Goal: Task Accomplishment & Management: Manage account settings

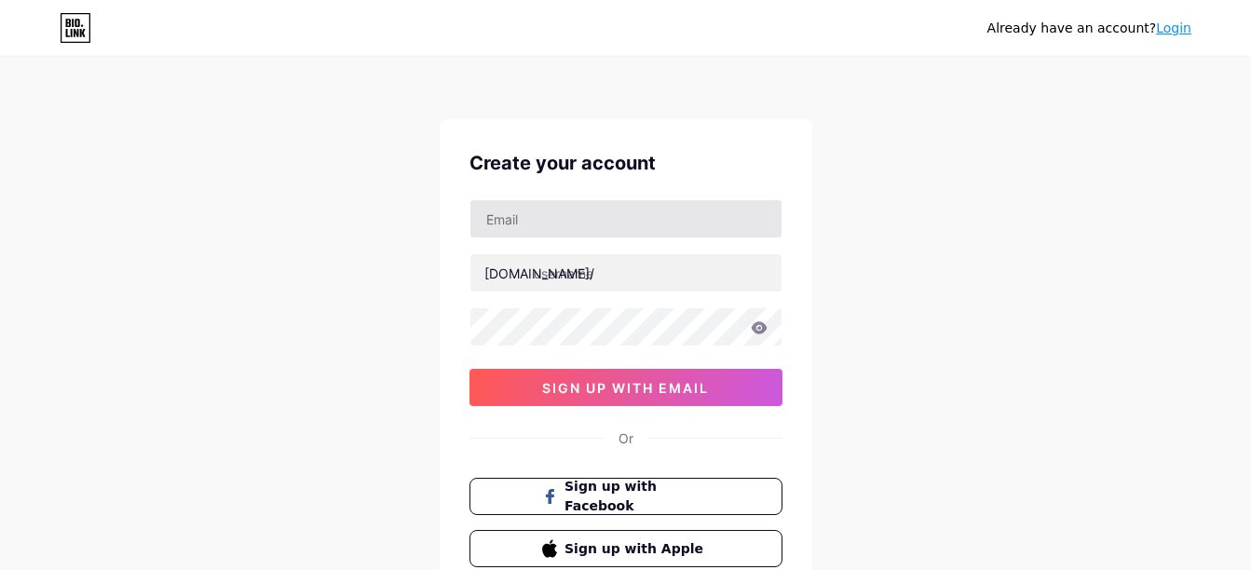
type input "[EMAIL_ADDRESS][DOMAIN_NAME]"
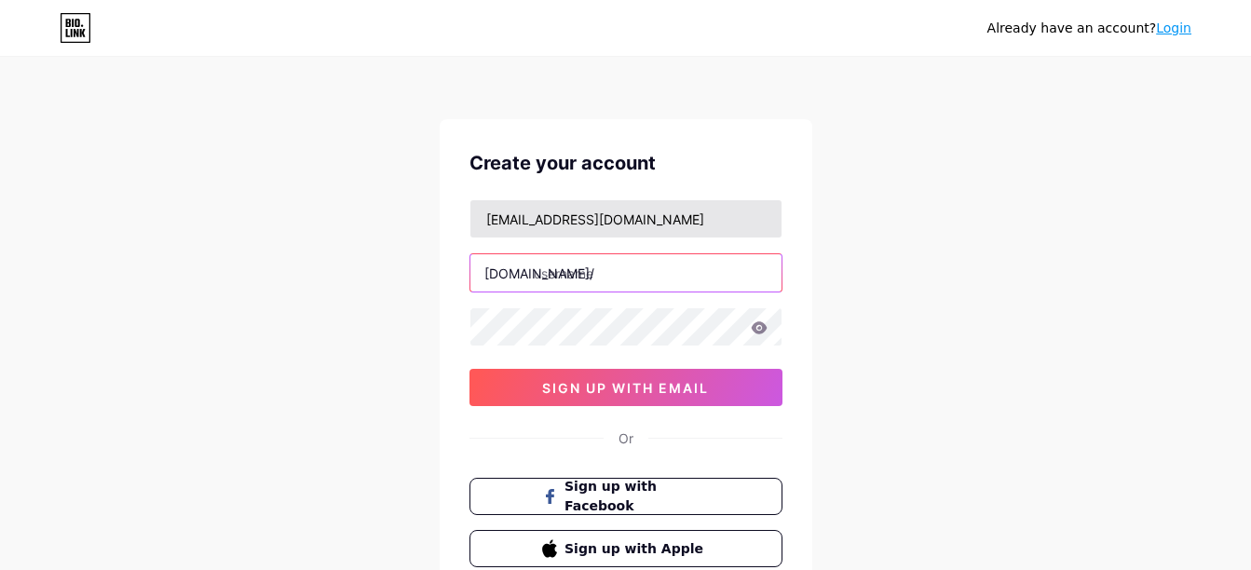
type input "[PERSON_NAME]"
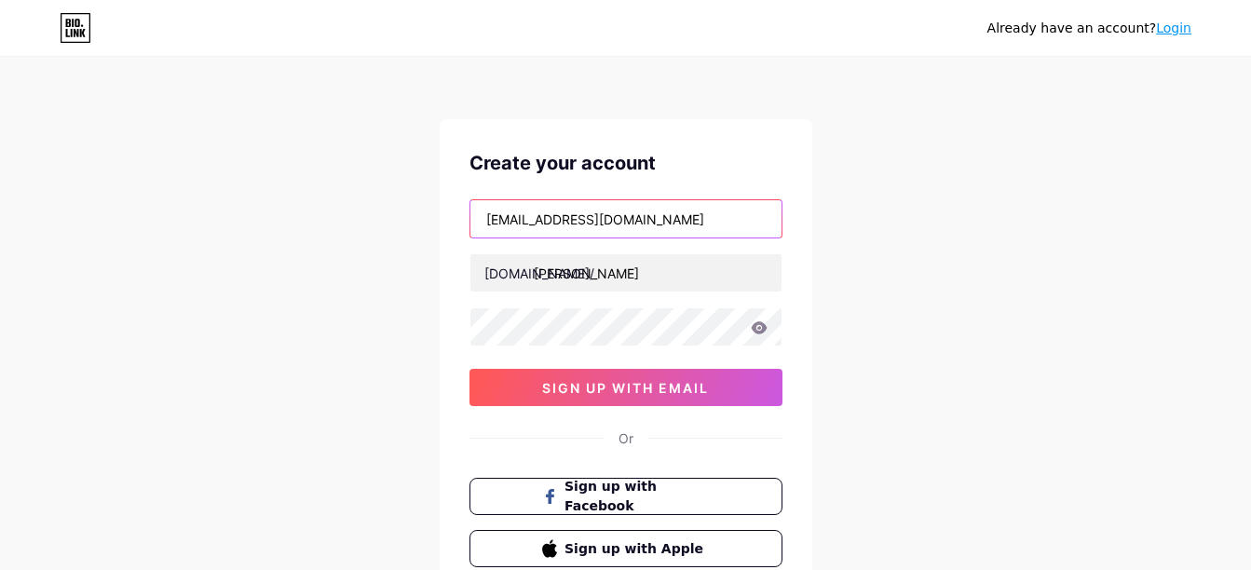
type input "[EMAIL_ADDRESS][DOMAIN_NAME]"
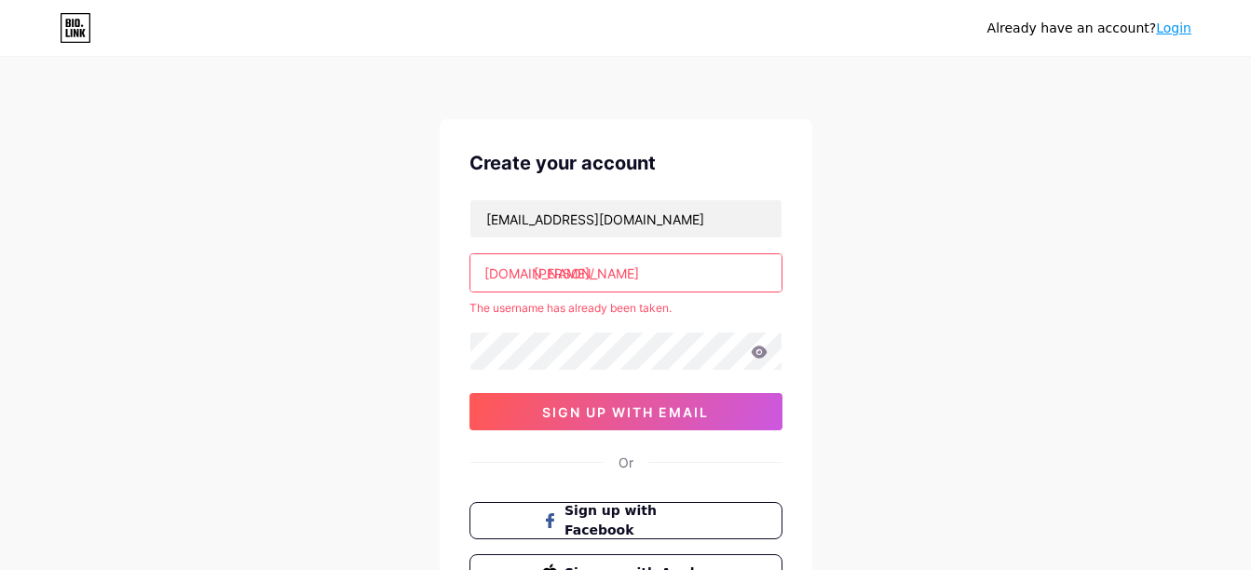
click at [608, 270] on input "[PERSON_NAME]" at bounding box center [626, 272] width 311 height 37
drag, startPoint x: 1131, startPoint y: 171, endPoint x: 1115, endPoint y: 179, distance: 17.5
click at [1131, 171] on div "Already have an account? Login Create your account [EMAIL_ADDRESS][DOMAIN_NAME]…" at bounding box center [625, 368] width 1251 height 737
click at [1183, 24] on link "Login" at bounding box center [1173, 28] width 35 height 15
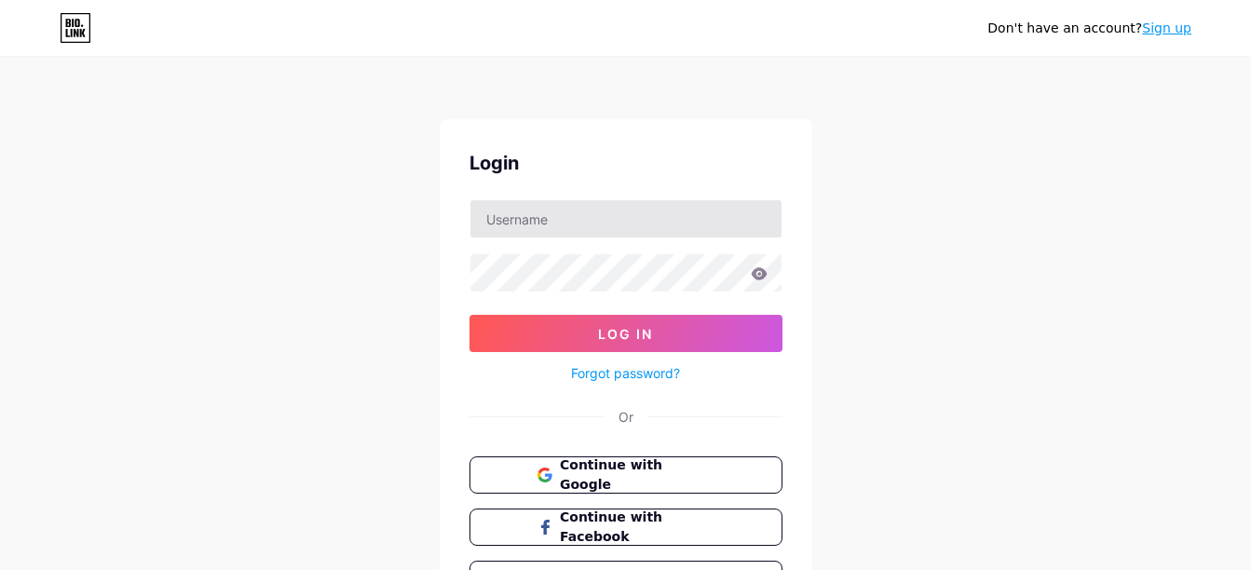
drag, startPoint x: 677, startPoint y: 196, endPoint x: 668, endPoint y: 213, distance: 20.0
click at [677, 198] on div "Login Log In Forgot password? Or Continue with Google Continue with Facebook Co…" at bounding box center [626, 373] width 373 height 509
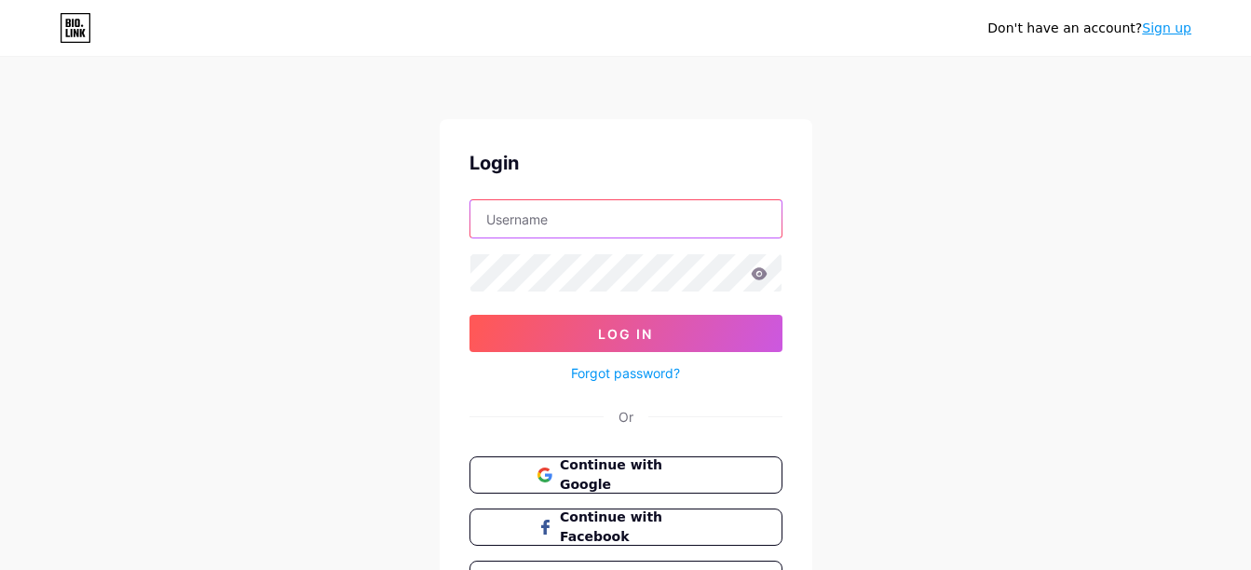
click at [667, 213] on input "text" at bounding box center [626, 218] width 311 height 37
type input "[EMAIL_ADDRESS][DOMAIN_NAME]"
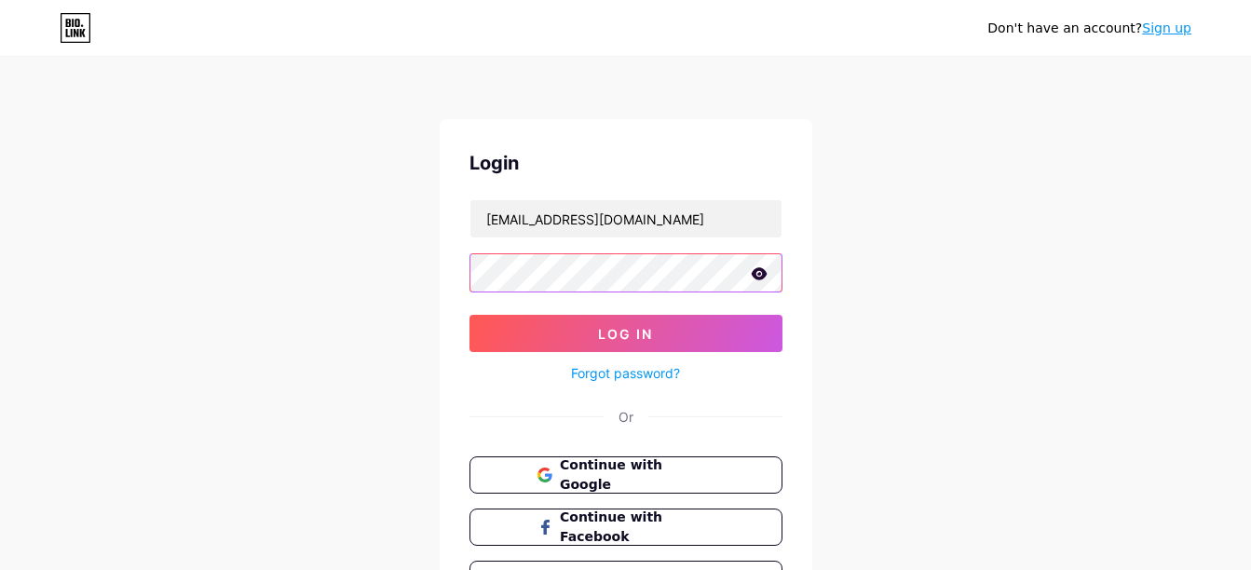
click at [470, 315] on button "Log In" at bounding box center [626, 333] width 313 height 37
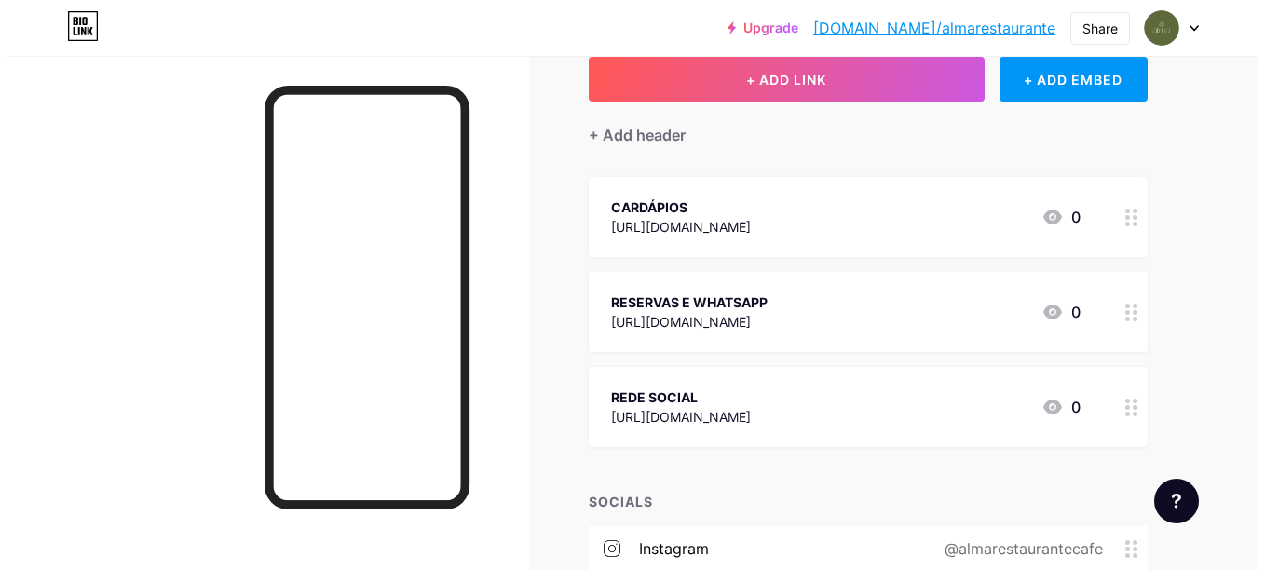
scroll to position [93, 0]
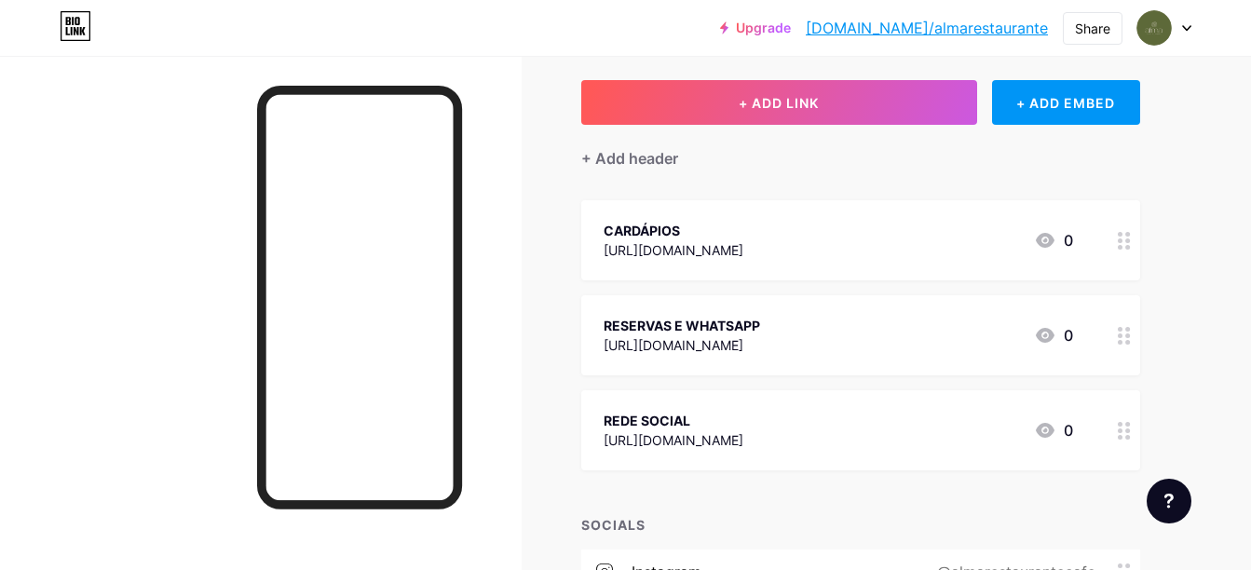
click at [676, 265] on div "CARDÁPIOS [URL][DOMAIN_NAME] 0" at bounding box center [860, 240] width 559 height 80
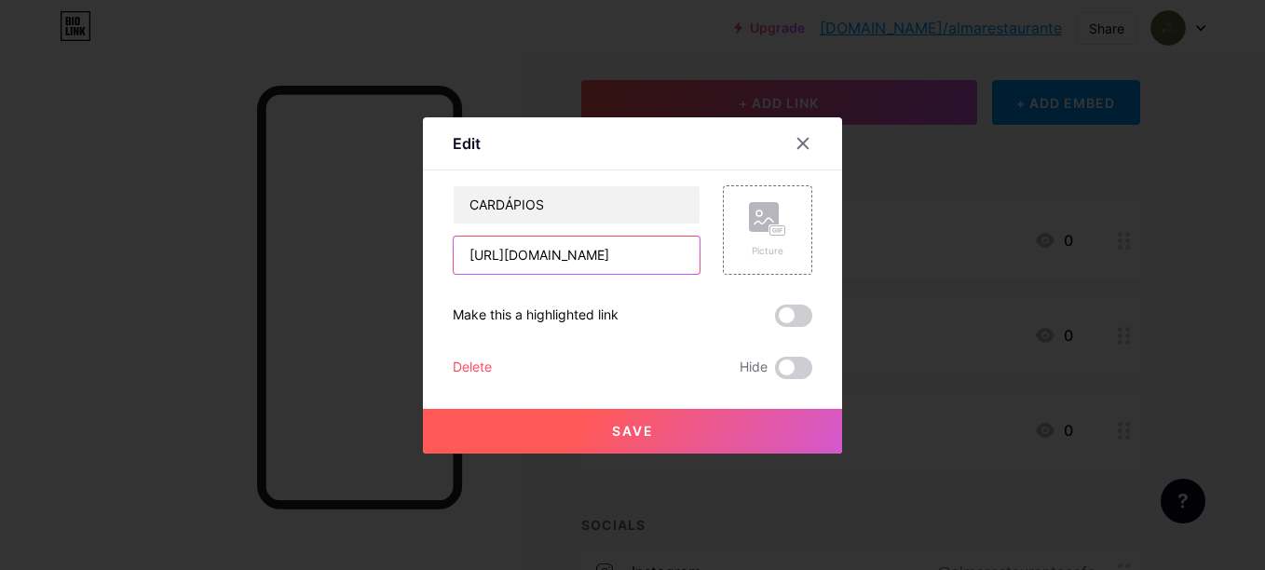
click at [636, 253] on input "[URL][DOMAIN_NAME]" at bounding box center [577, 255] width 246 height 37
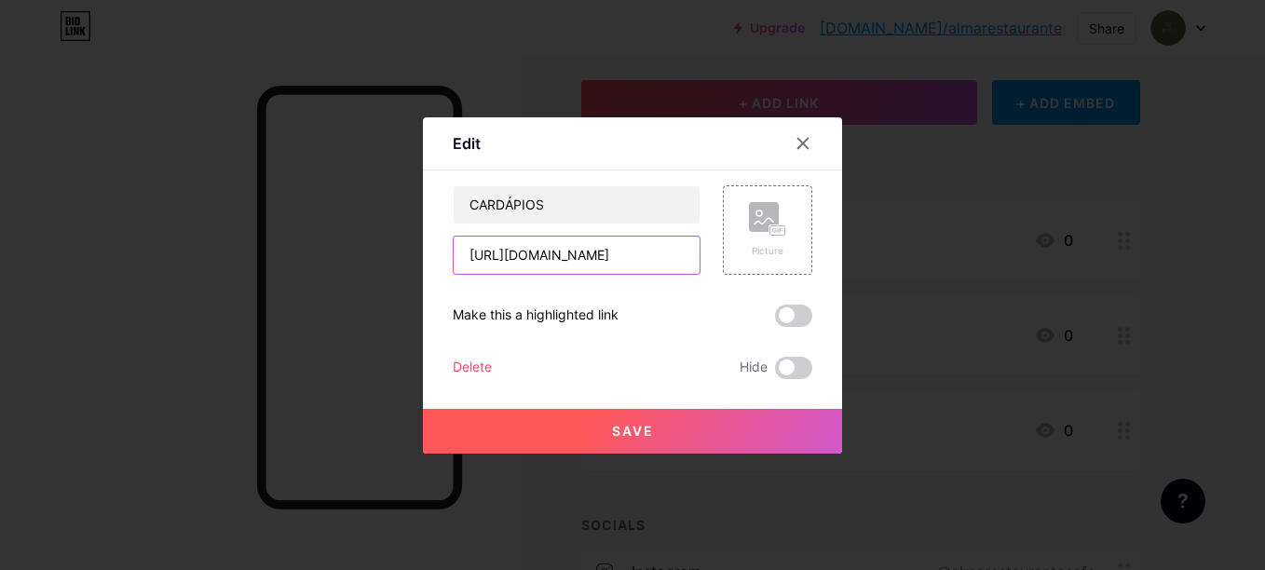
click at [636, 256] on input "[URL][DOMAIN_NAME]" at bounding box center [577, 255] width 246 height 37
click at [731, 428] on button "Save" at bounding box center [632, 431] width 419 height 45
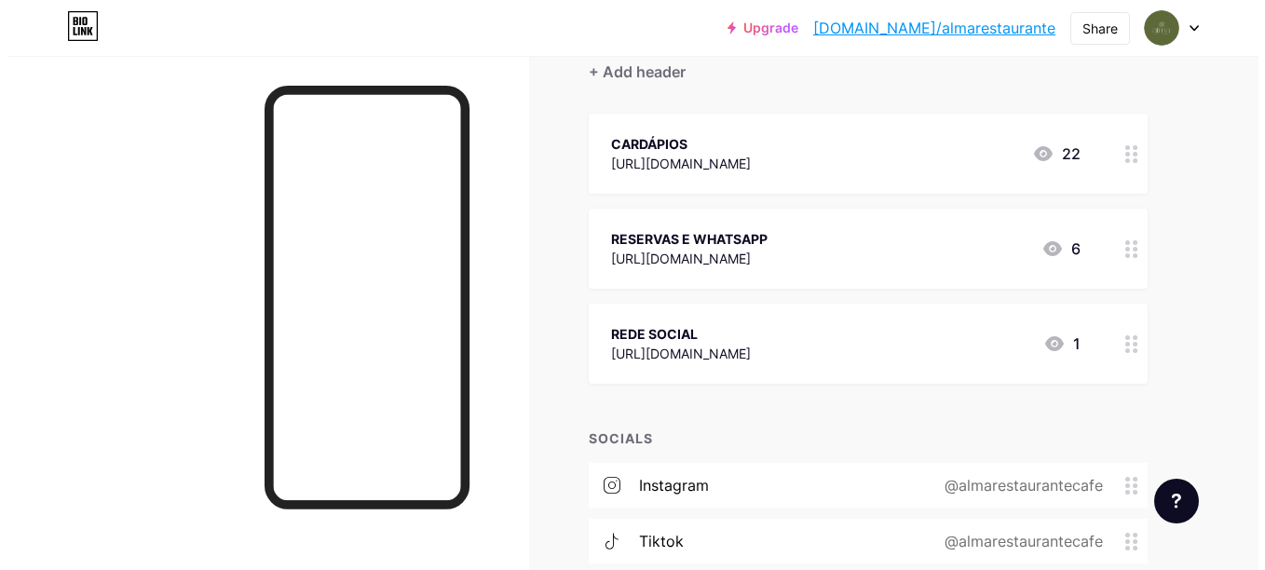
scroll to position [0, 0]
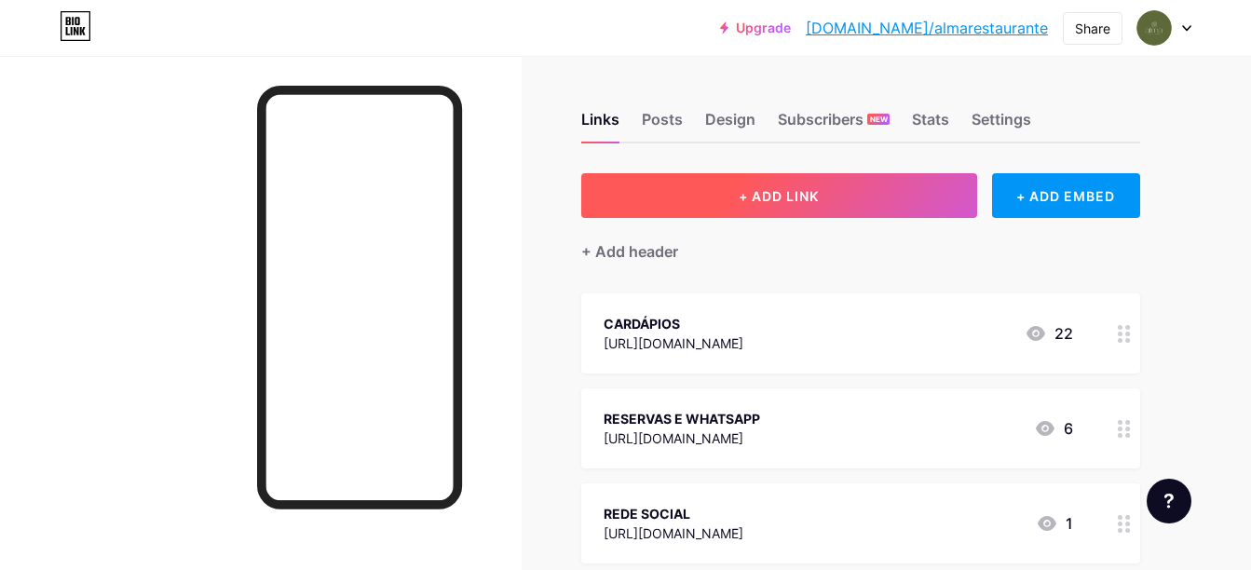
click at [835, 190] on button "+ ADD LINK" at bounding box center [779, 195] width 396 height 45
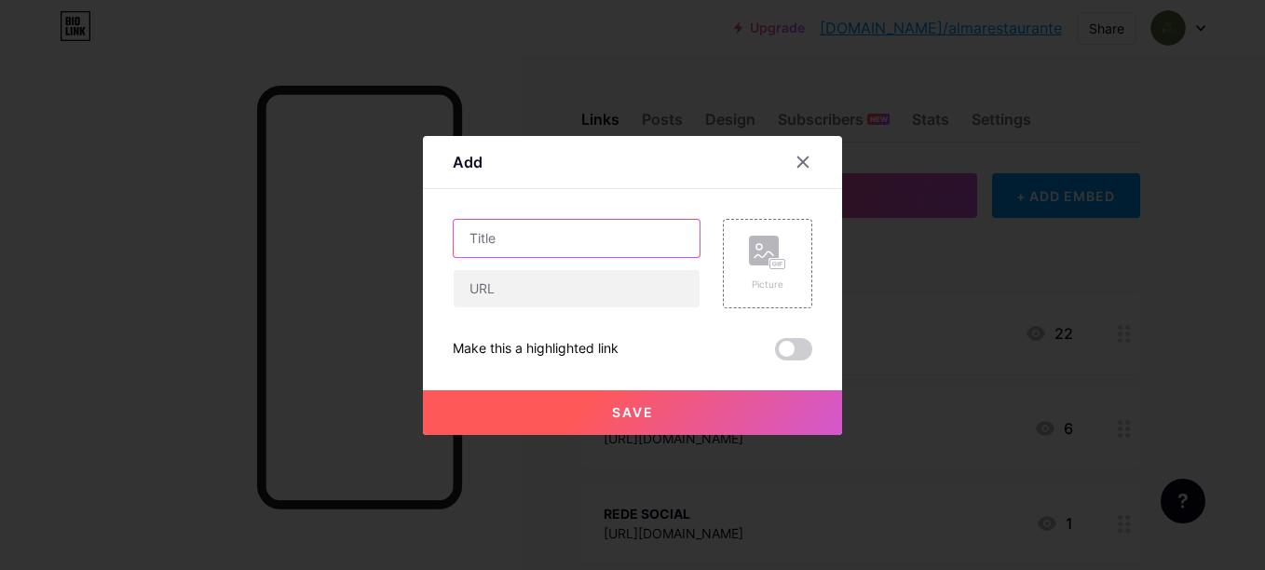
click at [516, 234] on input "text" at bounding box center [577, 238] width 246 height 37
type input "c"
type input "COMO CHEGAR"
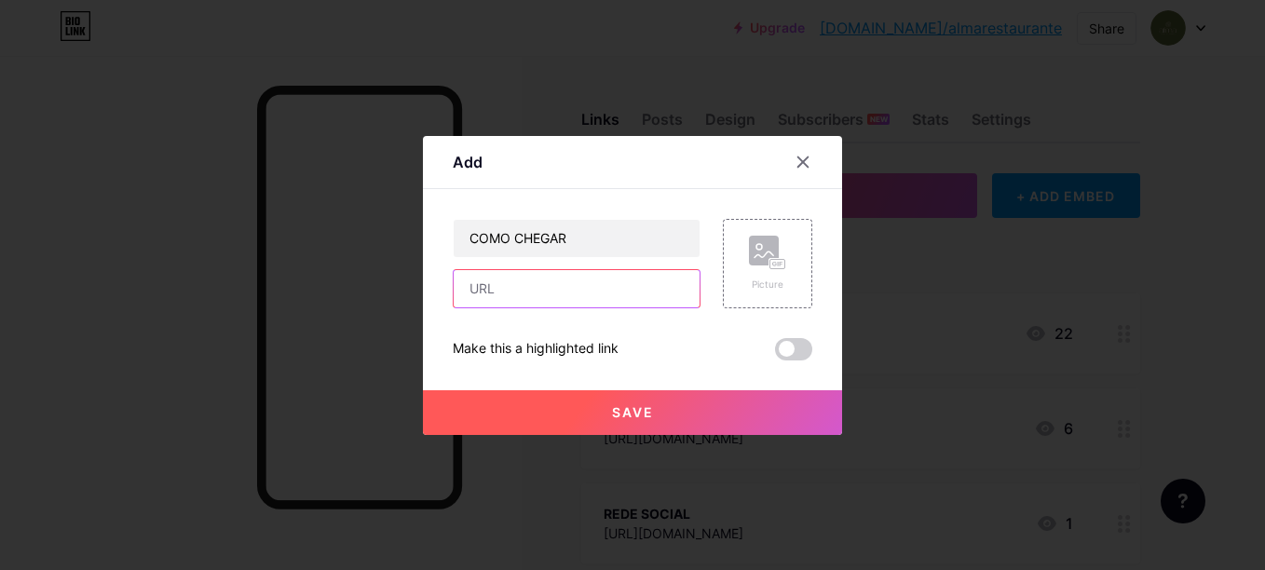
click at [602, 287] on input "text" at bounding box center [577, 288] width 246 height 37
paste input "[URL][DOMAIN_NAME]"
type input "[URL][DOMAIN_NAME]"
click at [628, 417] on span "Save" at bounding box center [633, 412] width 42 height 16
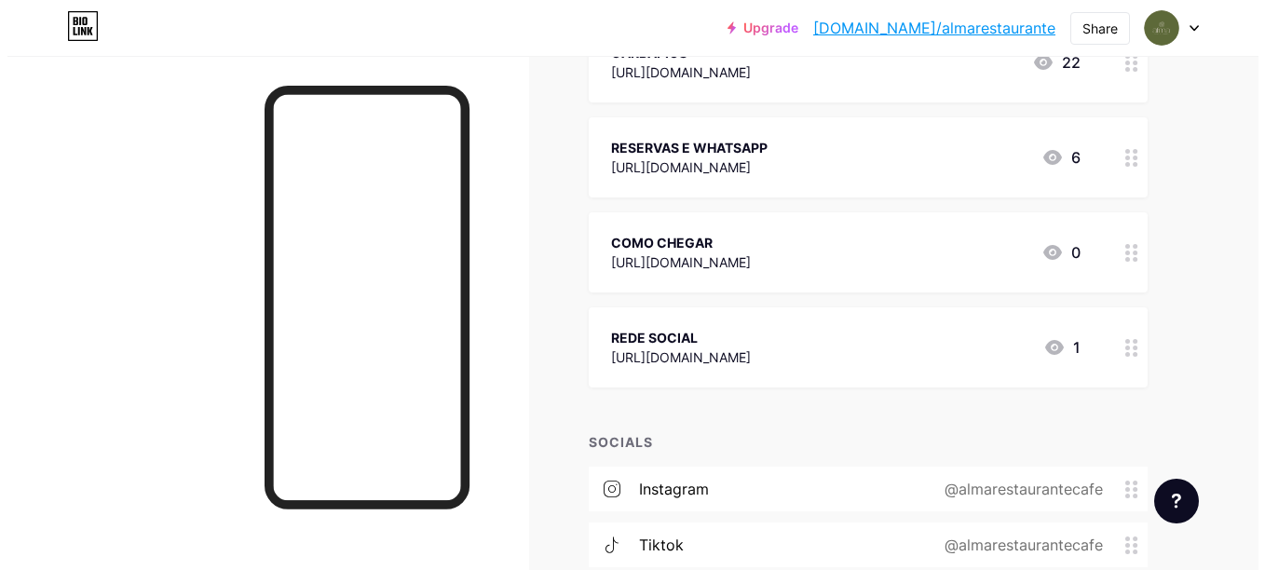
scroll to position [280, 0]
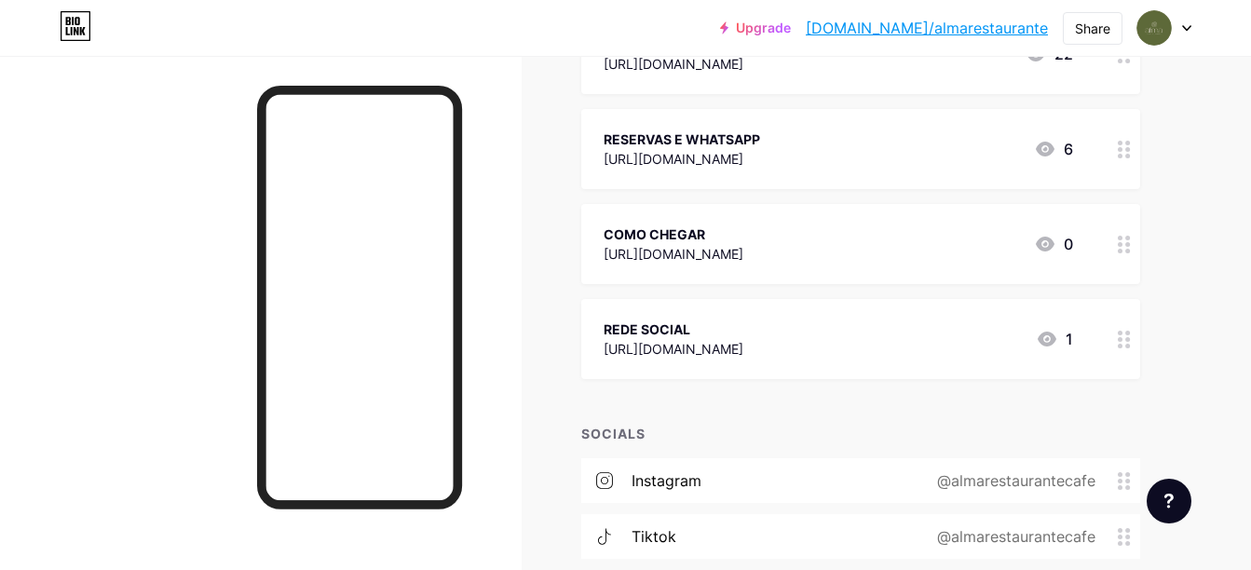
click at [807, 220] on div "COMO CHEGAR [URL][DOMAIN_NAME] 0" at bounding box center [860, 244] width 559 height 80
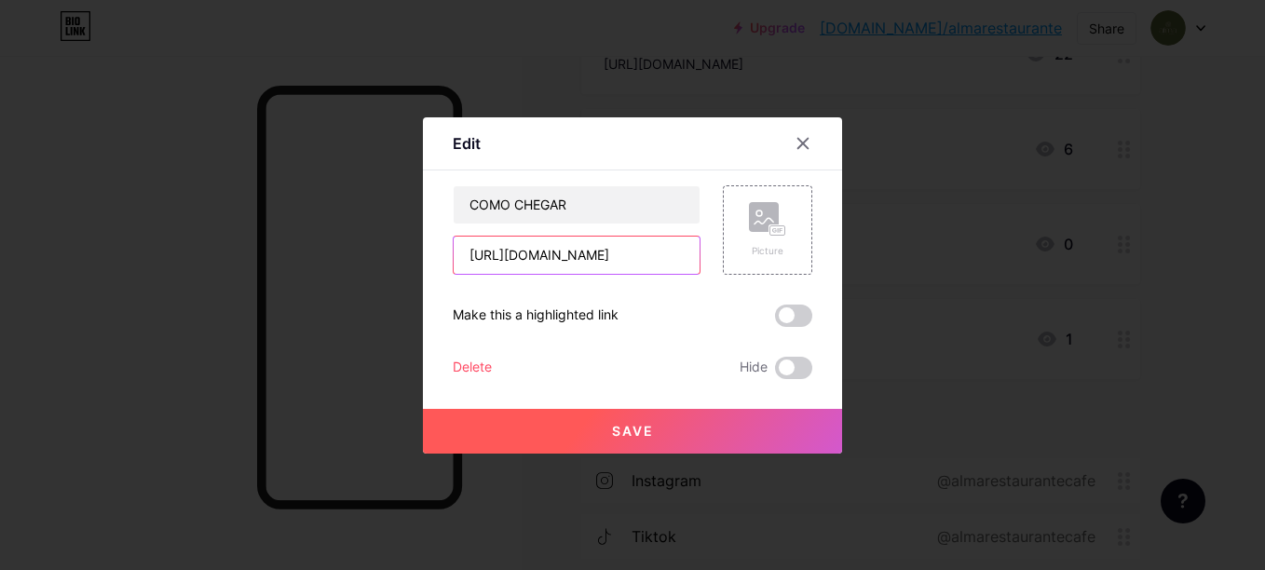
click at [576, 263] on input "[URL][DOMAIN_NAME]" at bounding box center [577, 255] width 246 height 37
paste input "[DOMAIN_NAME][URL]"
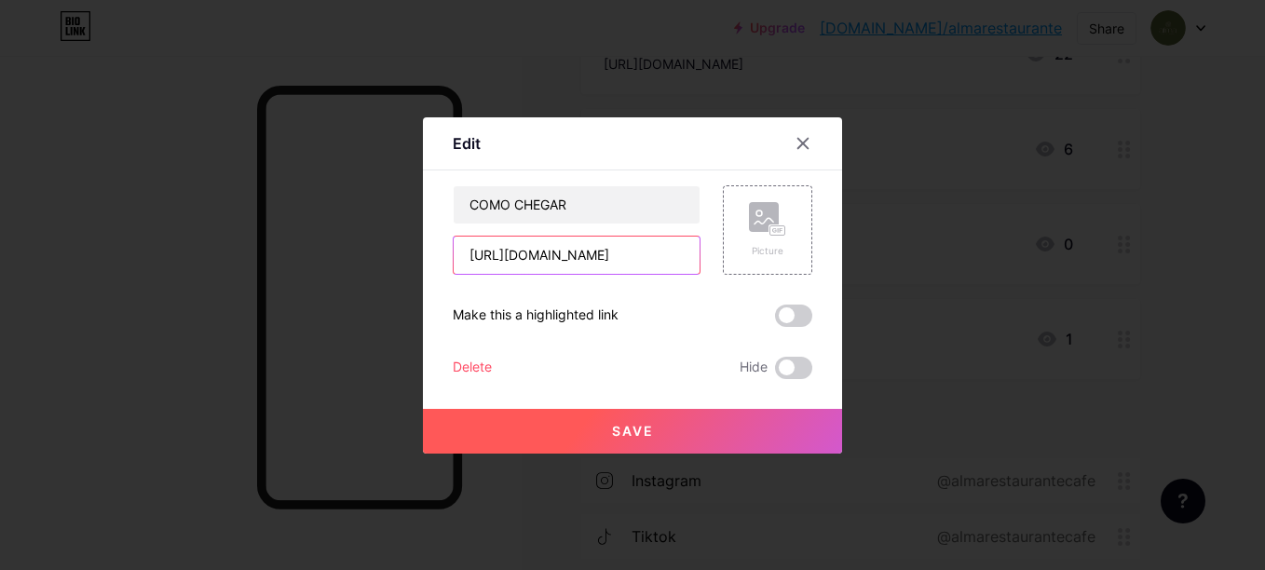
type input "[URL][DOMAIN_NAME]"
click at [571, 426] on button "Save" at bounding box center [632, 431] width 419 height 45
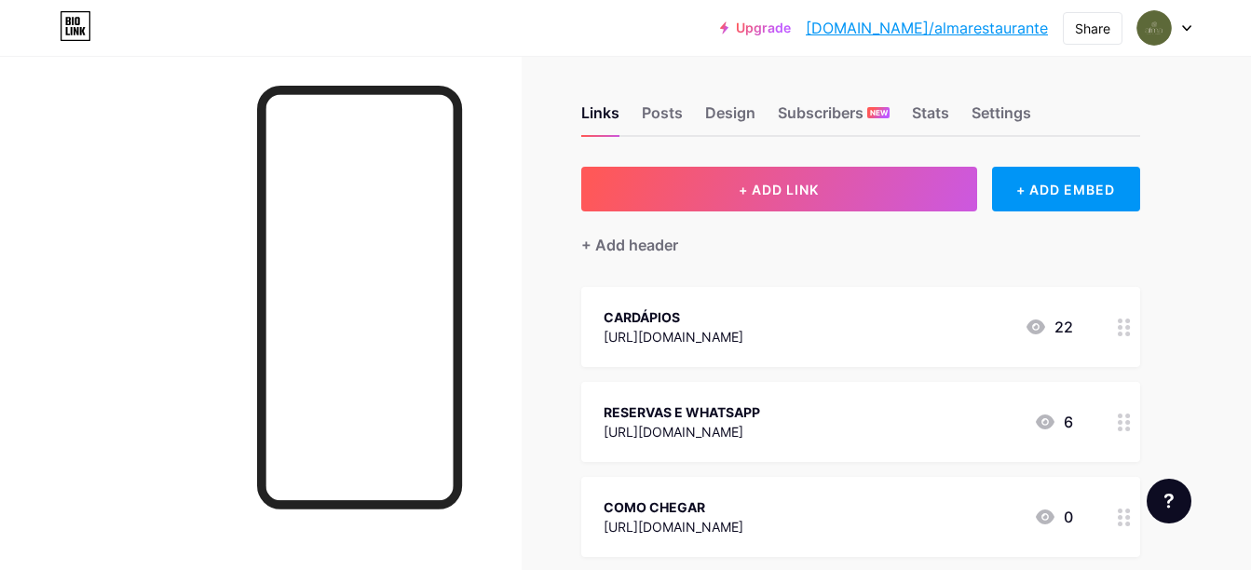
scroll to position [0, 0]
